Goal: Check status: Check status

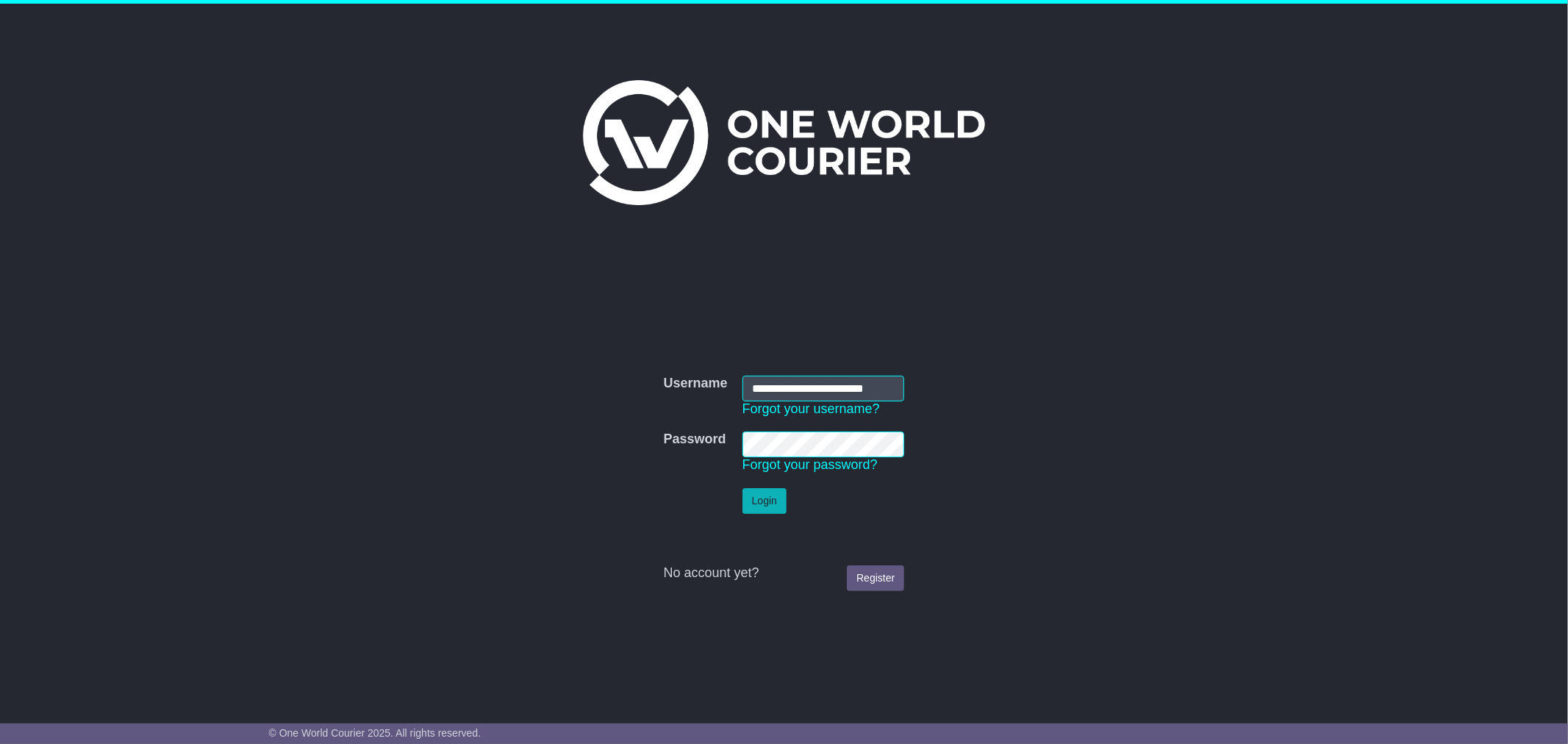
click at [762, 501] on button "Login" at bounding box center [764, 501] width 44 height 26
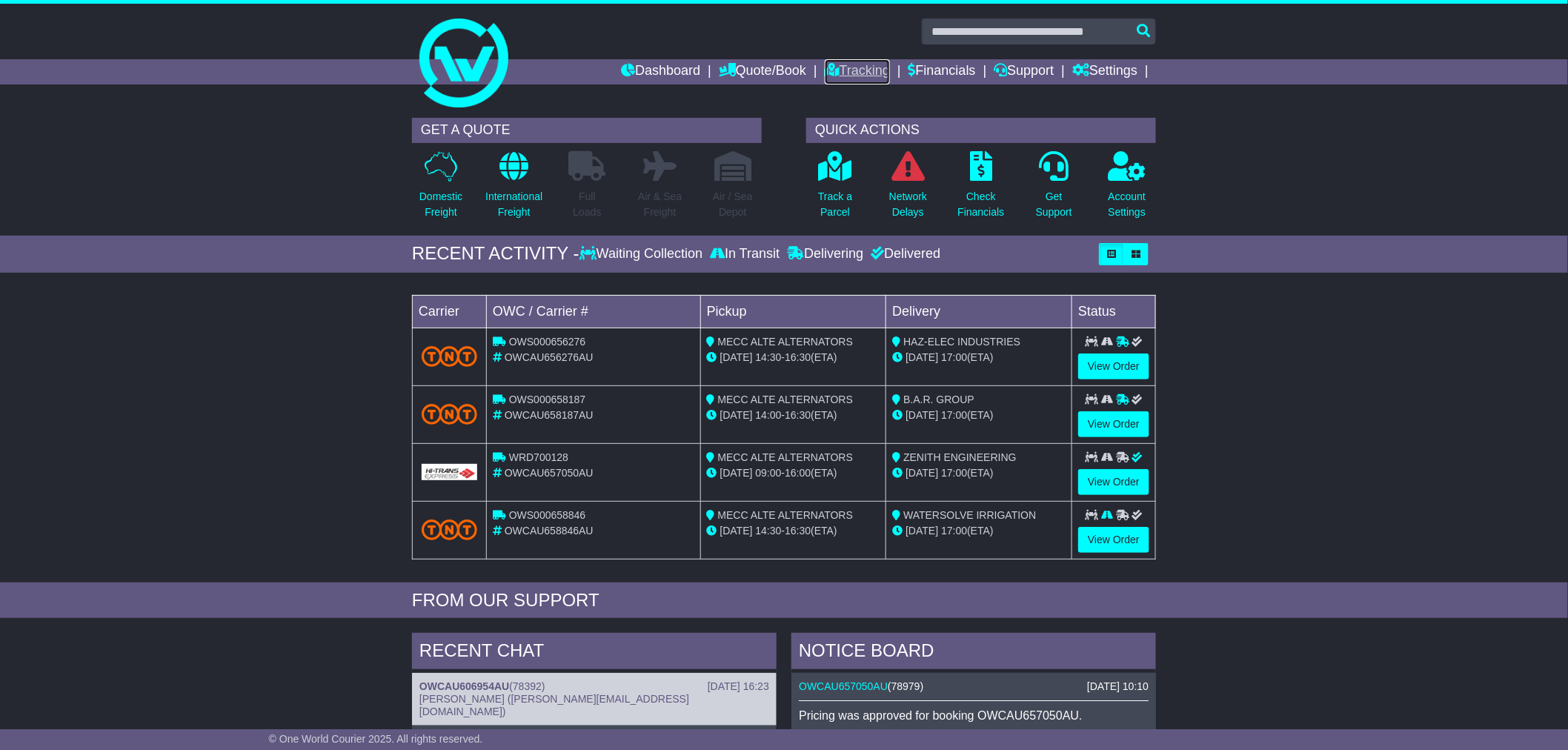
click at [870, 69] on link "Tracking" at bounding box center [857, 72] width 65 height 25
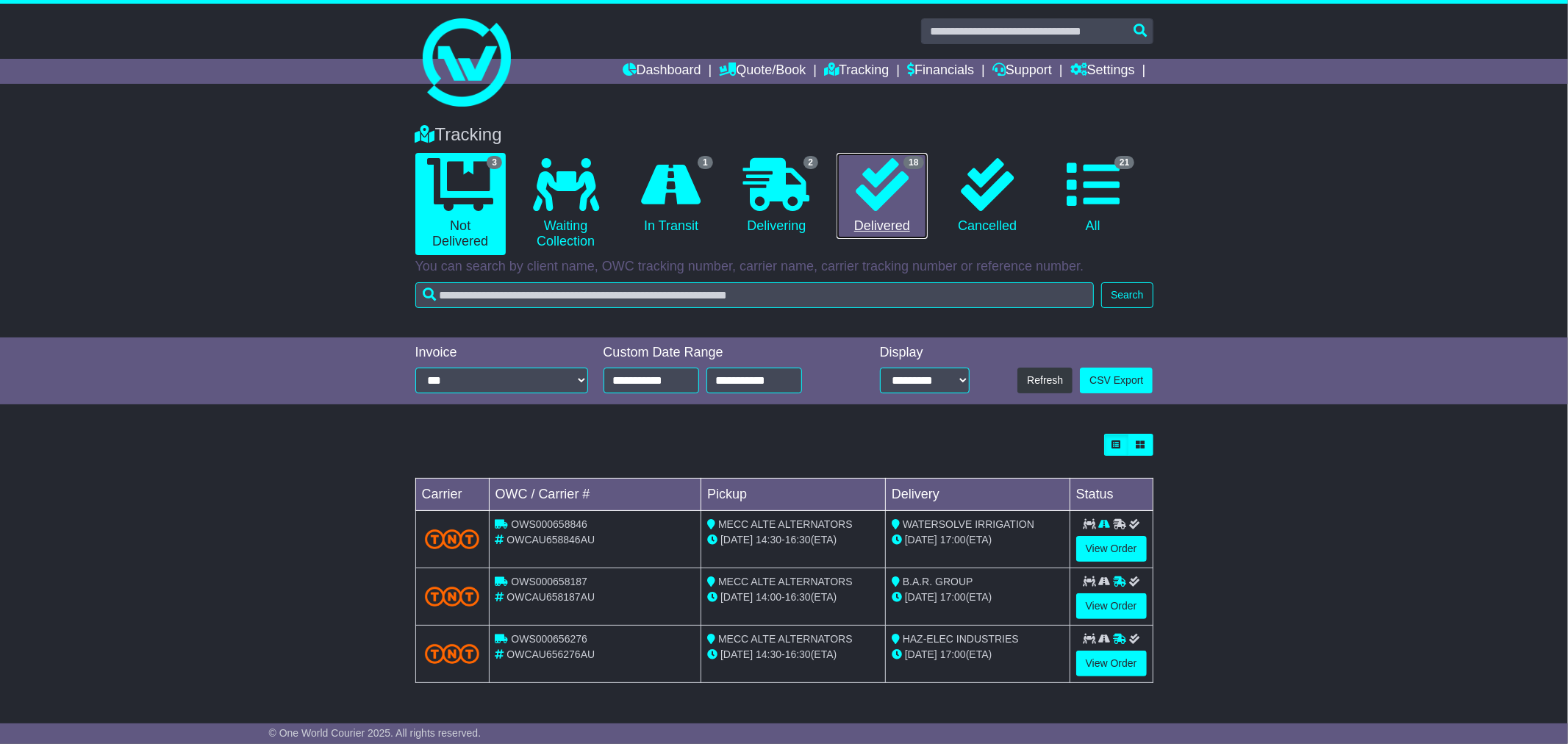
click at [901, 193] on icon at bounding box center [882, 185] width 53 height 53
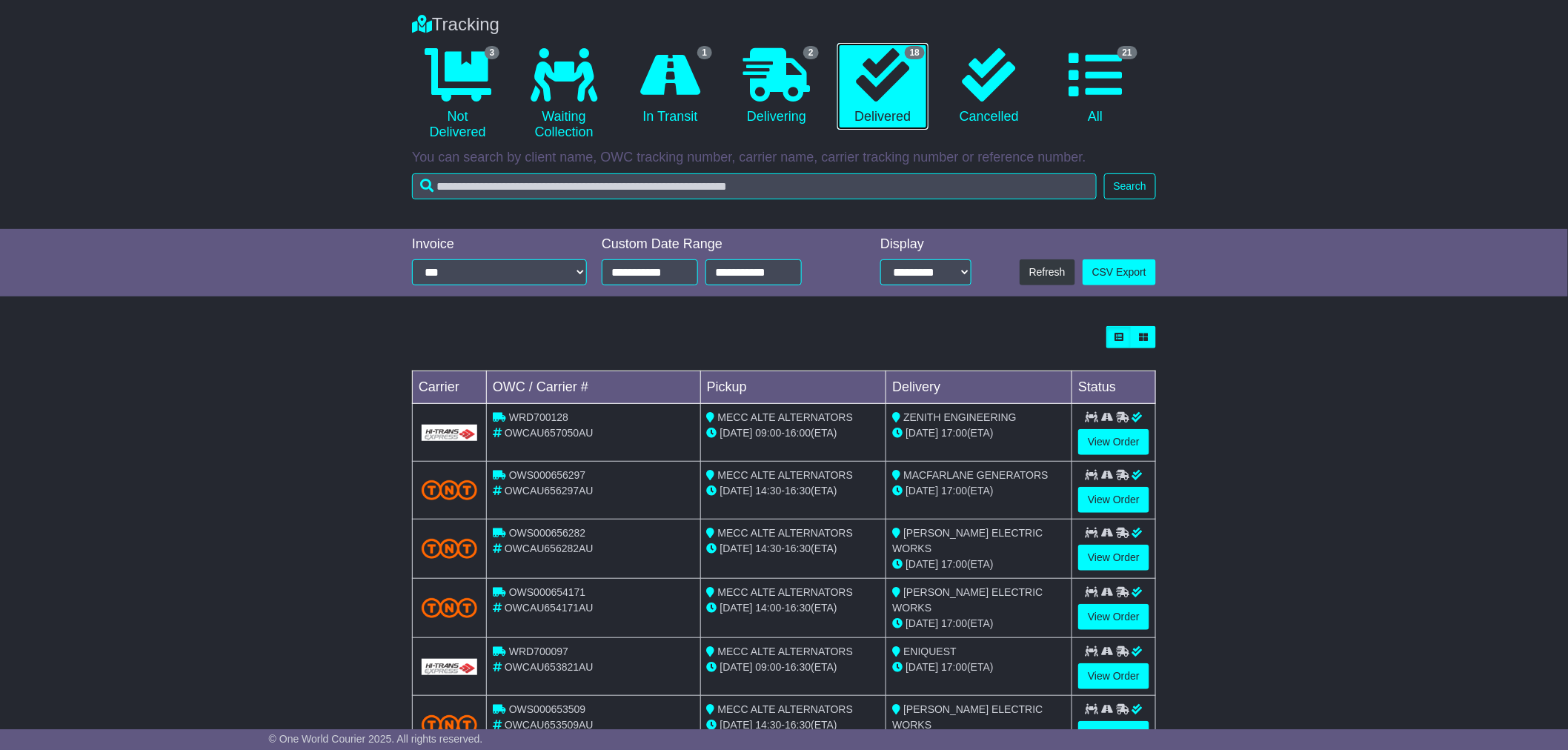
scroll to position [82, 0]
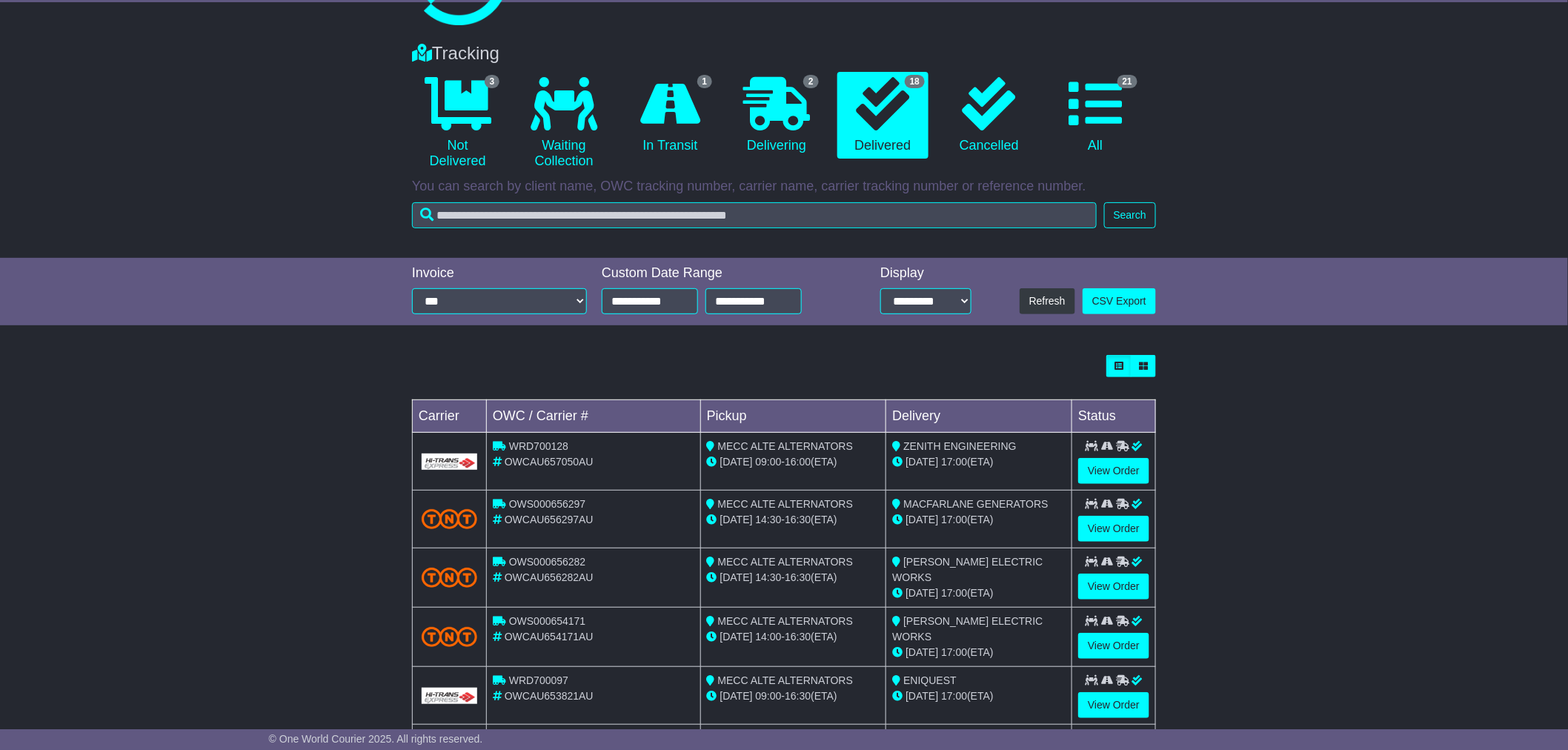
click at [1288, 491] on div "Loading... No bookings found Carrier OWC / Carrier # Pickup Delivery Status WRD…" at bounding box center [784, 668] width 1568 height 642
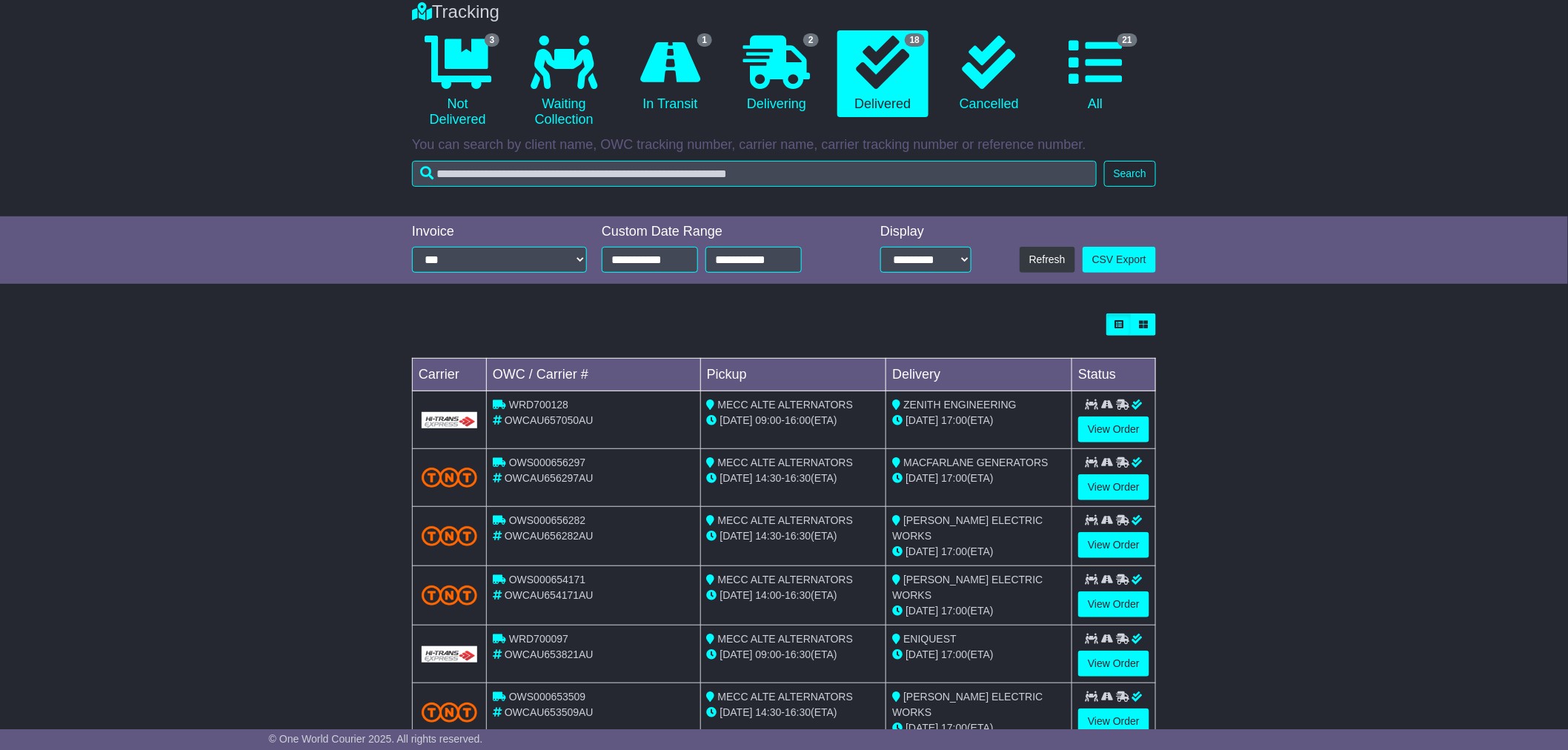
scroll to position [164, 0]
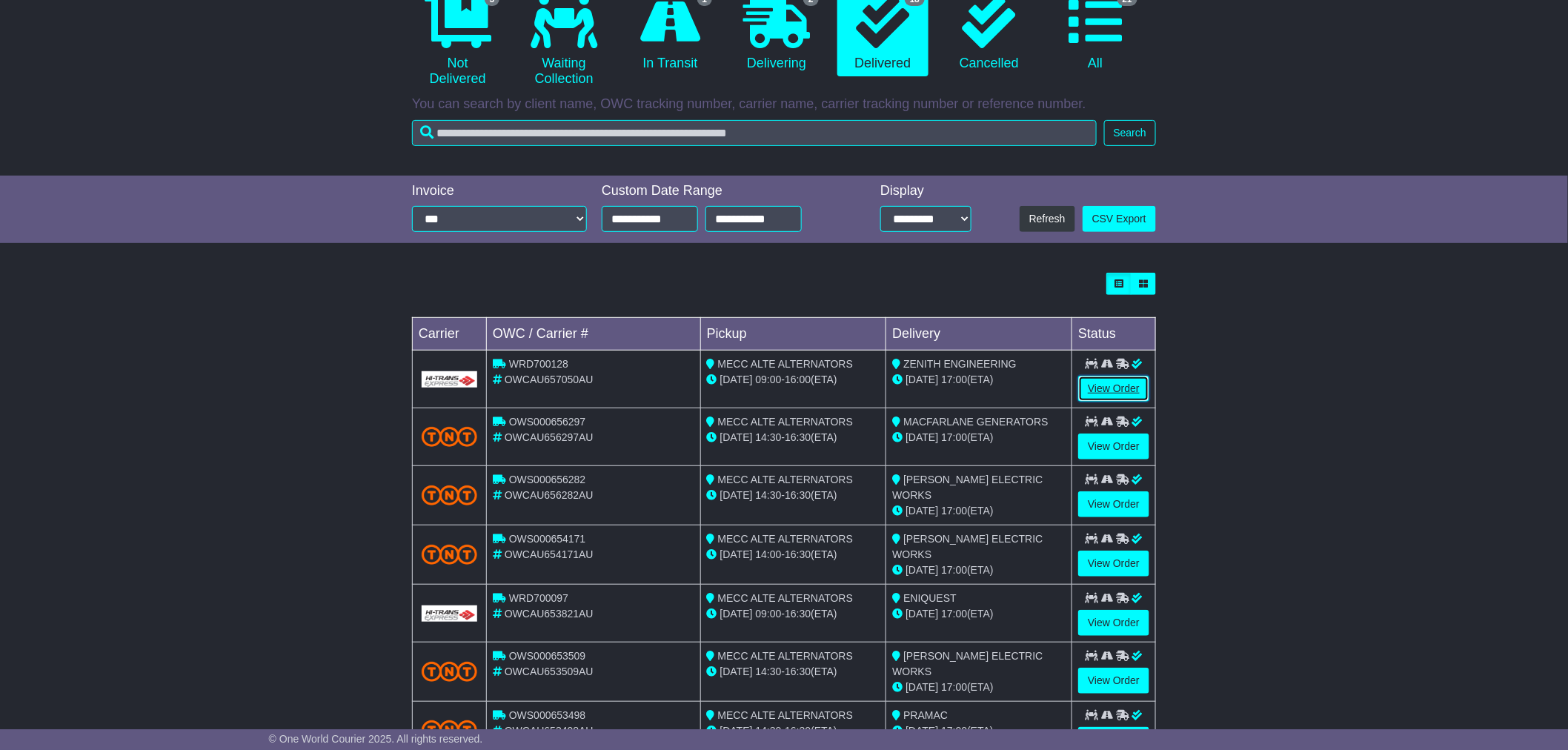
click at [1110, 386] on link "View Order" at bounding box center [1114, 388] width 71 height 26
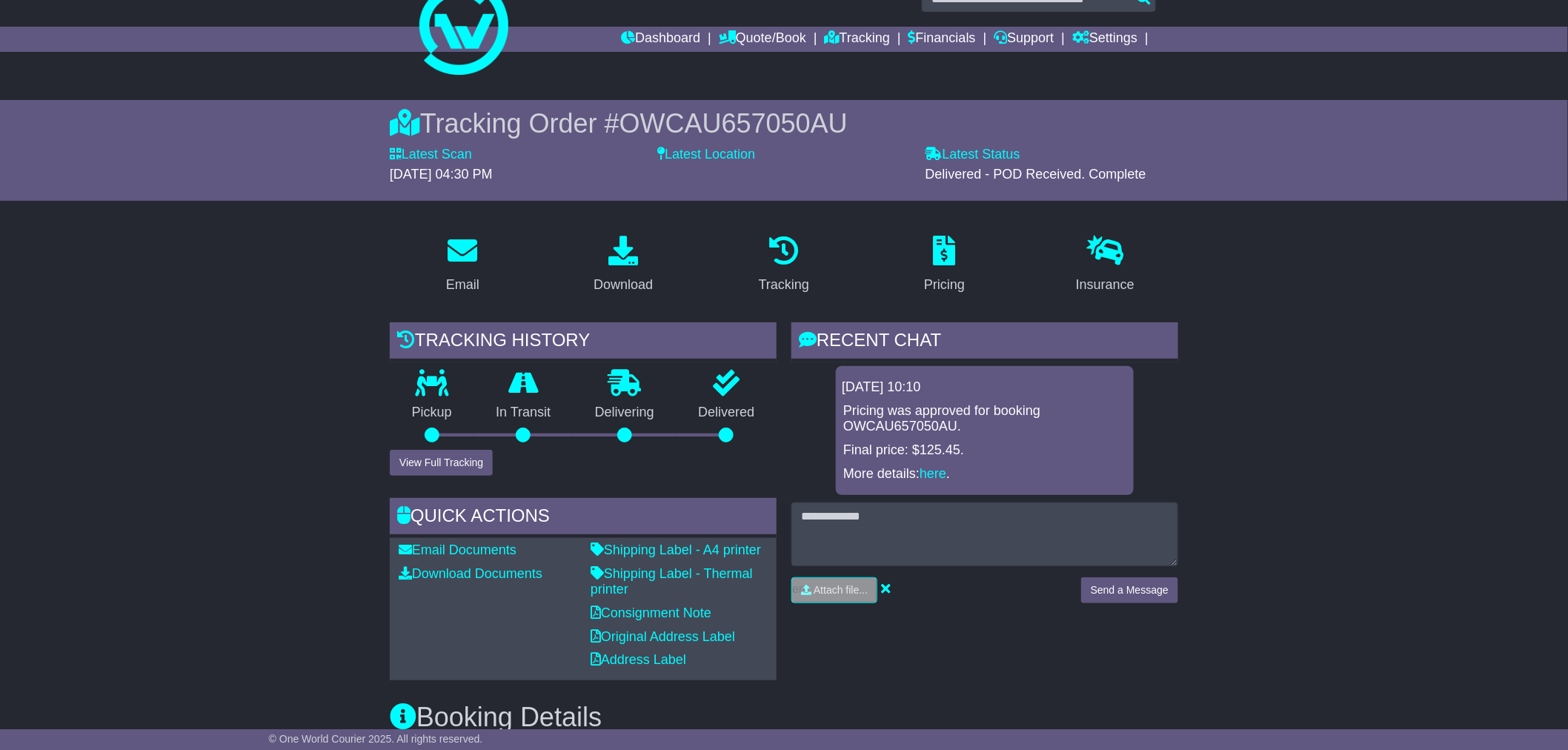
scroll to position [82, 0]
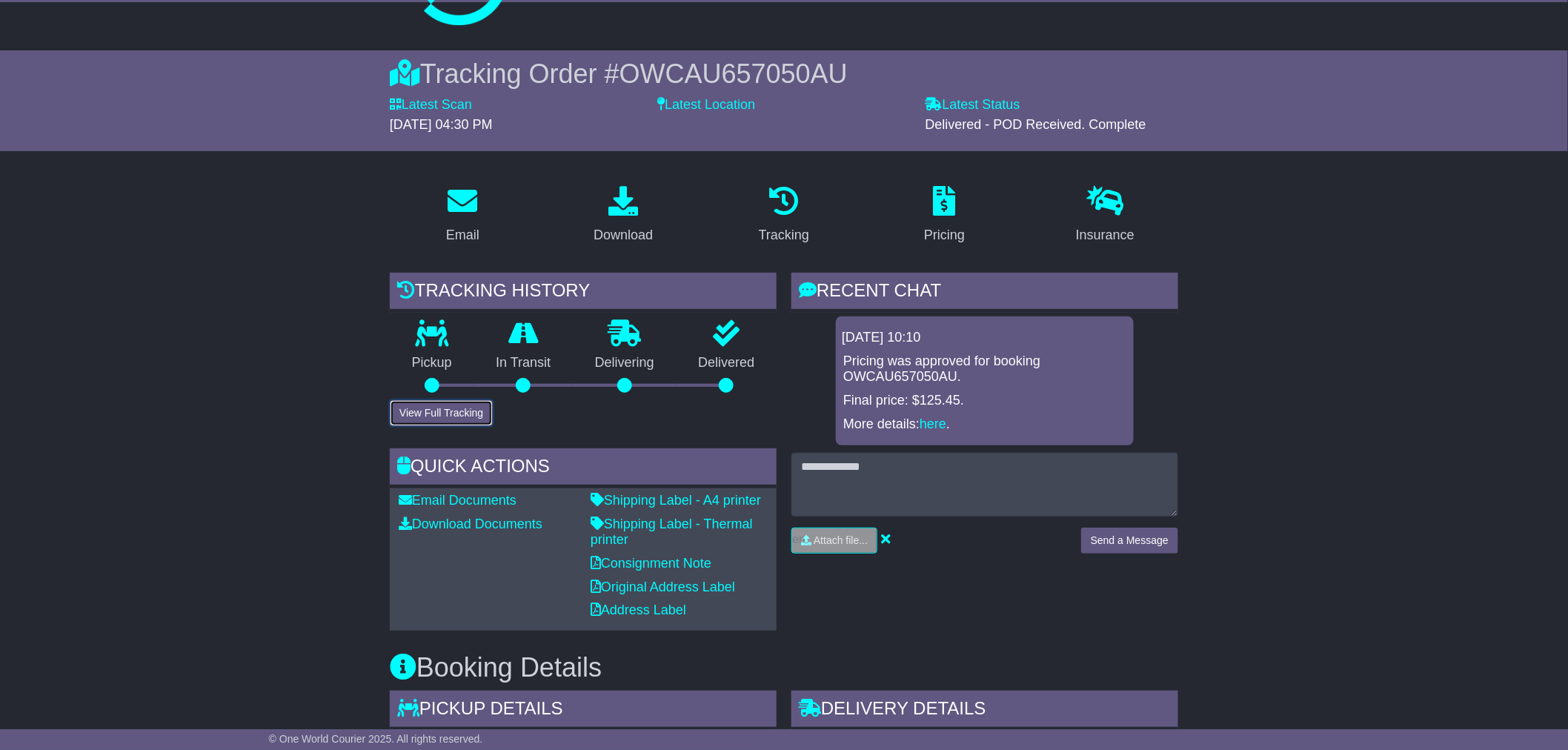
click at [458, 406] on button "View Full Tracking" at bounding box center [442, 413] width 103 height 26
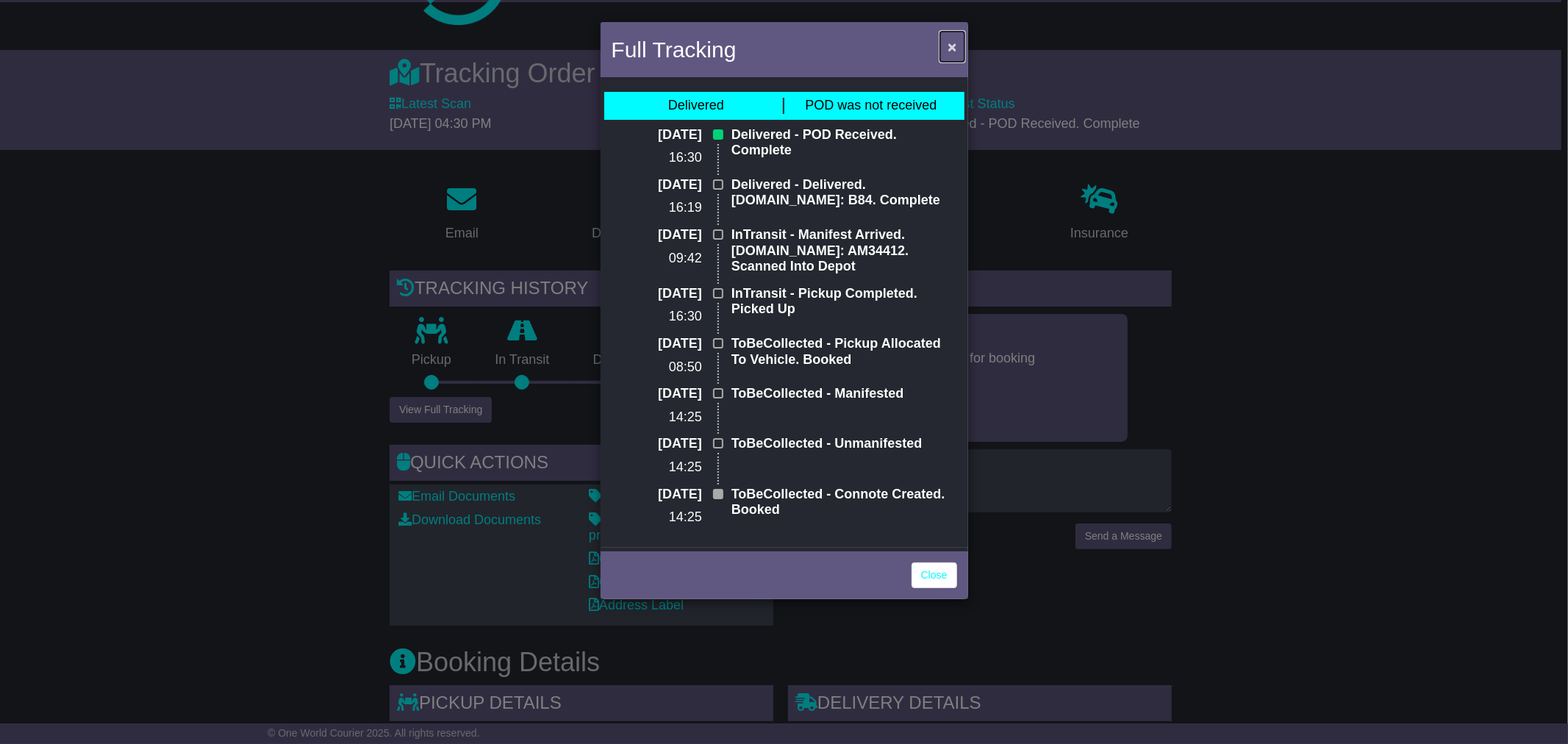
click at [950, 47] on span "×" at bounding box center [952, 46] width 9 height 17
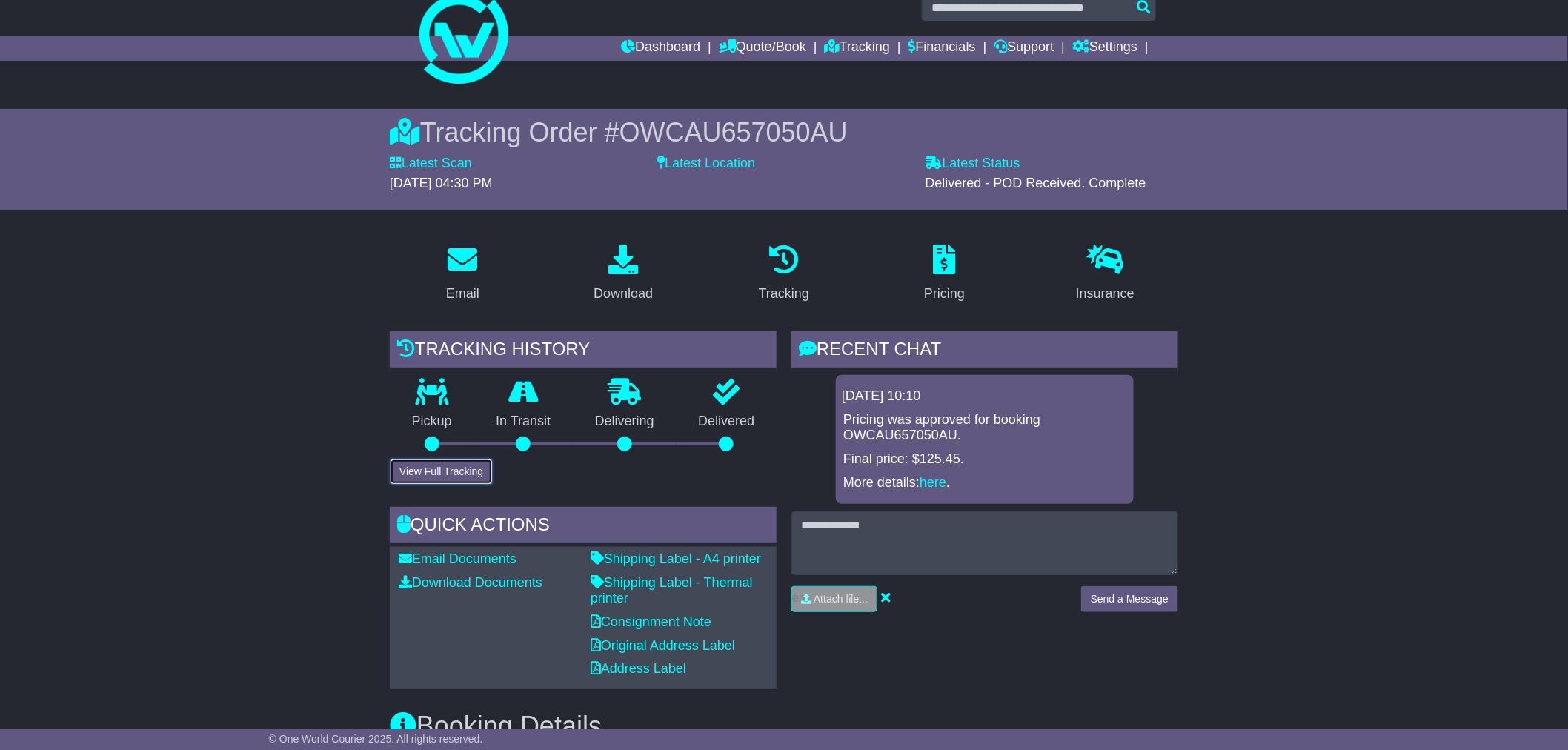
scroll to position [0, 0]
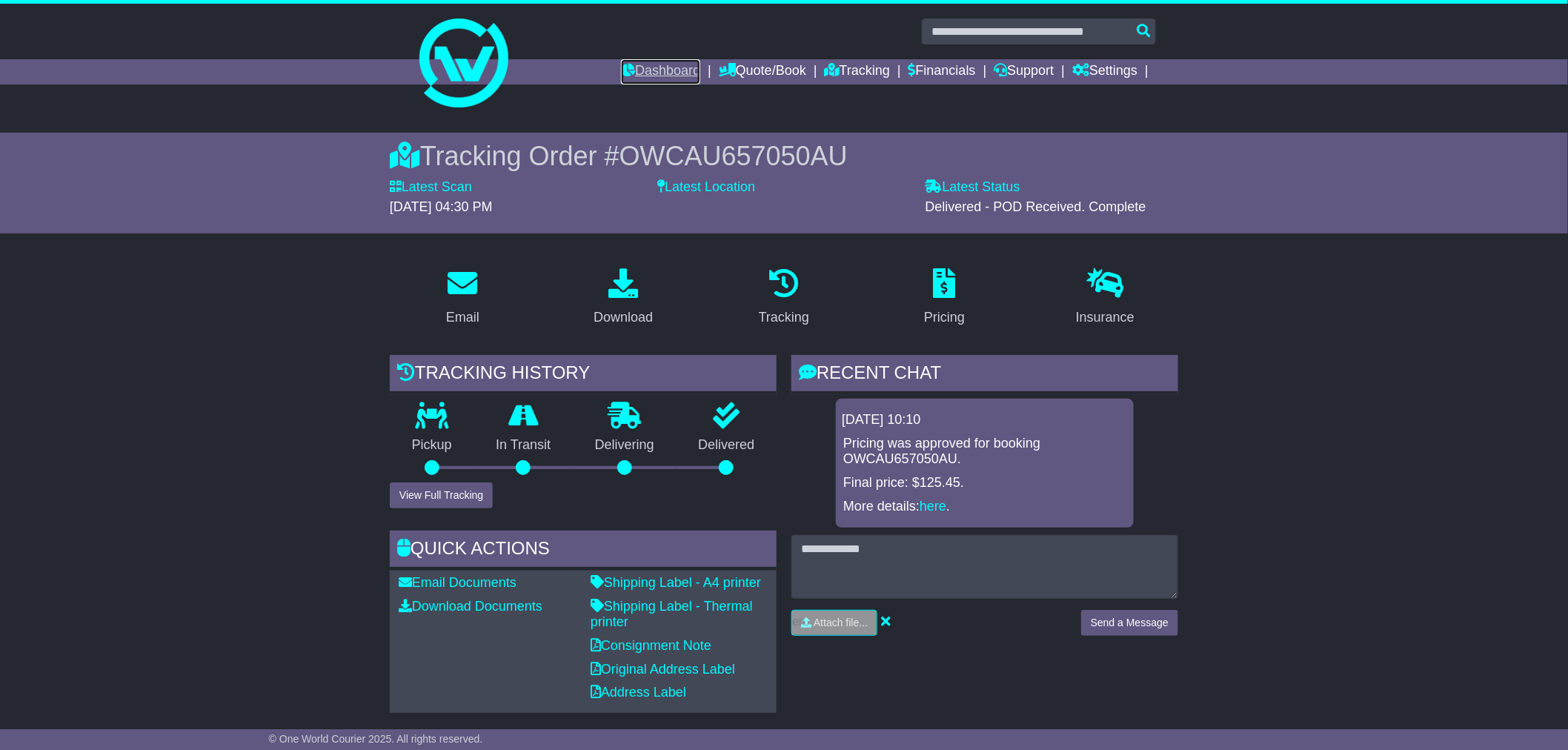
click at [653, 77] on link "Dashboard" at bounding box center [661, 72] width 79 height 25
